Goal: Information Seeking & Learning: Find specific page/section

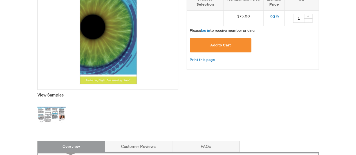
scroll to position [136, 0]
click at [51, 115] on img at bounding box center [51, 115] width 28 height 28
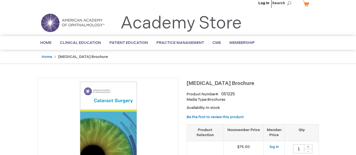
scroll to position [5, 0]
click at [50, 56] on link "Home" at bounding box center [47, 57] width 10 height 5
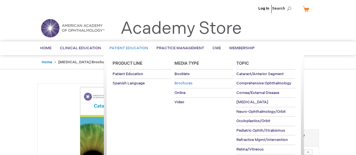
click at [183, 82] on span "Brochures" at bounding box center [183, 83] width 18 height 5
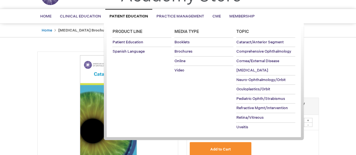
scroll to position [32, 0]
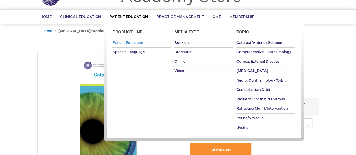
click at [139, 45] on link "Patient Education" at bounding box center [141, 42] width 59 height 9
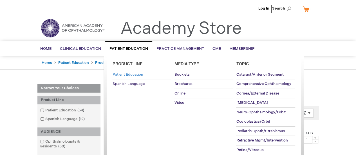
click at [137, 74] on span "Patient Education" at bounding box center [127, 74] width 31 height 5
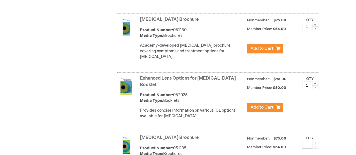
scroll to position [939, 0]
click at [176, 35] on div "Product Number: 051180 Media Type: Brochures" at bounding box center [192, 32] width 104 height 11
click at [126, 32] on img at bounding box center [126, 27] width 18 height 18
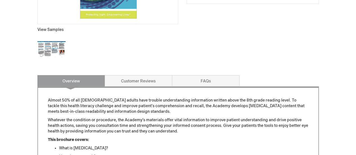
scroll to position [198, 0]
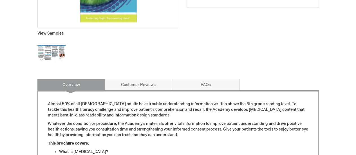
click at [59, 52] on img at bounding box center [51, 53] width 28 height 28
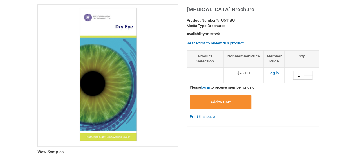
scroll to position [77, 0]
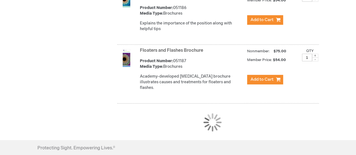
scroll to position [1139, 0]
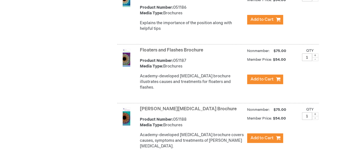
drag, startPoint x: 176, startPoint y: 99, endPoint x: 112, endPoint y: 103, distance: 63.7
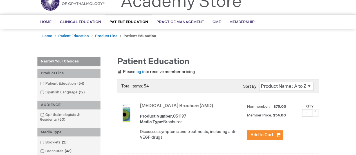
scroll to position [0, 0]
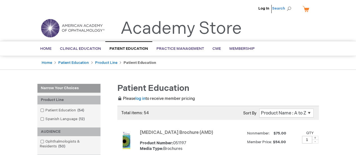
click at [286, 8] on span "Search" at bounding box center [282, 8] width 21 height 11
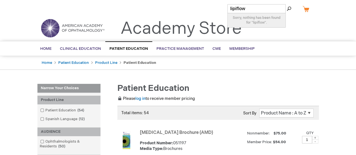
click at [236, 9] on input "lipiflow" at bounding box center [256, 8] width 58 height 9
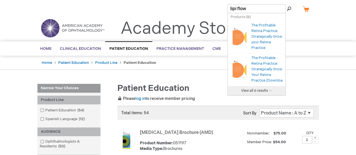
type input "lipiflow"
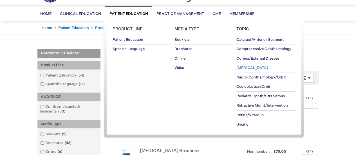
scroll to position [32, 0]
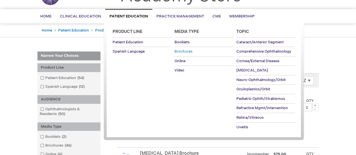
click at [188, 50] on span "Brochures" at bounding box center [183, 51] width 18 height 5
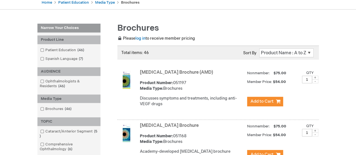
scroll to position [60, 0]
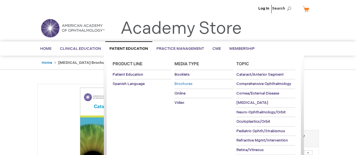
click at [179, 84] on span "Brochures" at bounding box center [183, 84] width 18 height 5
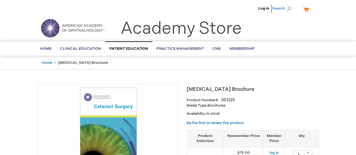
click at [286, 8] on span "Search" at bounding box center [282, 8] width 21 height 11
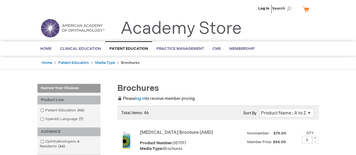
click at [287, 10] on span "Search" at bounding box center [282, 8] width 21 height 11
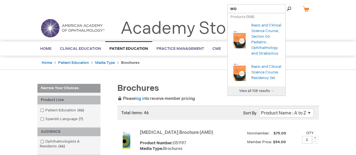
type input "w"
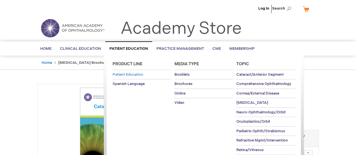
click at [129, 77] on link "Patient Education" at bounding box center [141, 74] width 59 height 9
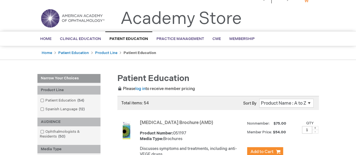
scroll to position [10, 0]
click at [308, 103] on select "Position Product Name : A to Z Product Name : Z to A Price : Low to High Price …" at bounding box center [286, 103] width 54 height 9
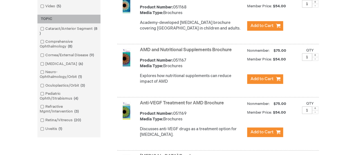
scroll to position [190, 0]
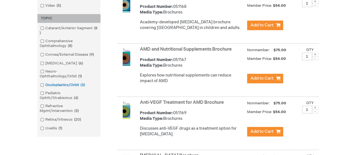
click at [45, 85] on span at bounding box center [45, 85] width 0 height 5
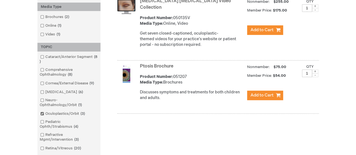
scroll to position [185, 0]
click at [45, 113] on span at bounding box center [45, 113] width 0 height 5
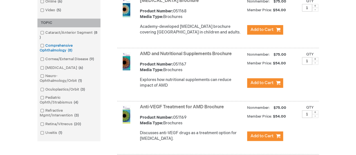
click at [45, 44] on span at bounding box center [45, 45] width 0 height 5
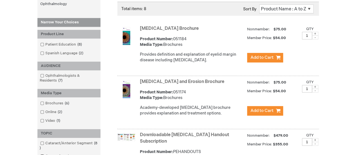
scroll to position [59, 0]
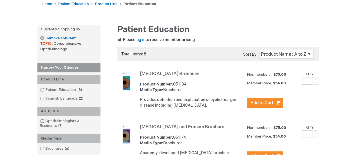
click at [126, 86] on img at bounding box center [126, 81] width 18 height 18
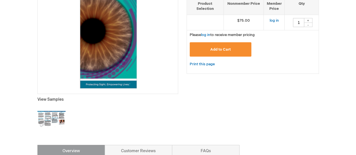
scroll to position [133, 0]
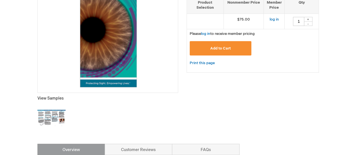
click at [57, 115] on img at bounding box center [51, 118] width 28 height 28
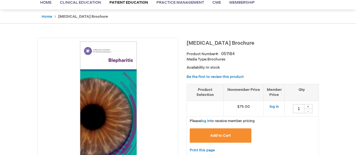
scroll to position [45, 0]
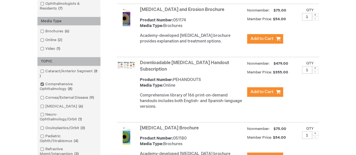
scroll to position [219, 0]
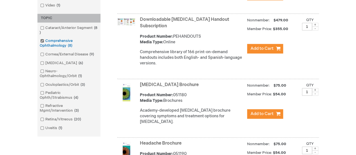
click at [45, 42] on span at bounding box center [45, 41] width 0 height 5
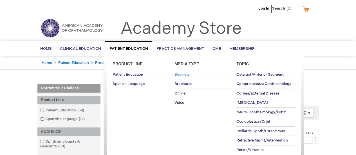
click at [189, 72] on span "Booklets" at bounding box center [181, 74] width 15 height 5
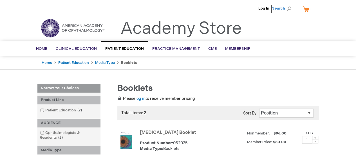
click at [289, 6] on span "Search" at bounding box center [282, 8] width 21 height 11
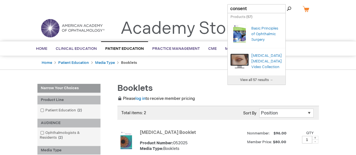
type input "consent"
click at [262, 82] on span "View all 57 results →" at bounding box center [256, 80] width 33 height 4
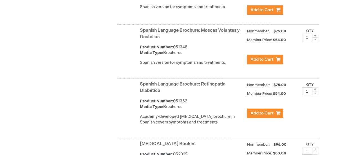
scroll to position [2976, 0]
